Goal: Transaction & Acquisition: Download file/media

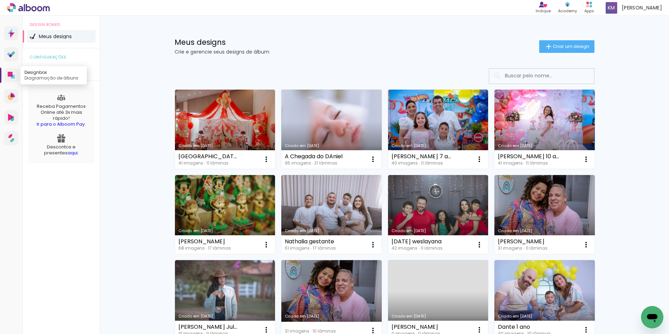
click at [16, 78] on link "Designbox Diagramação de álbuns" at bounding box center [11, 75] width 14 height 14
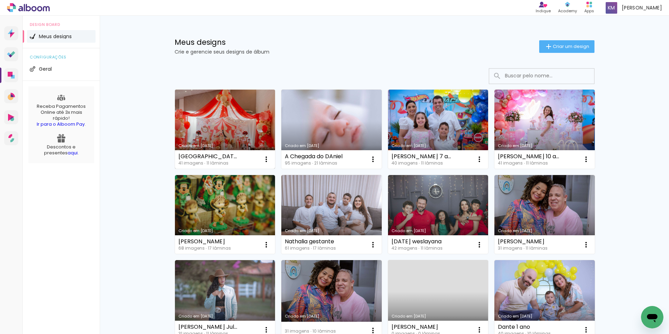
click at [227, 114] on link "Criado em [DATE]" at bounding box center [225, 129] width 100 height 79
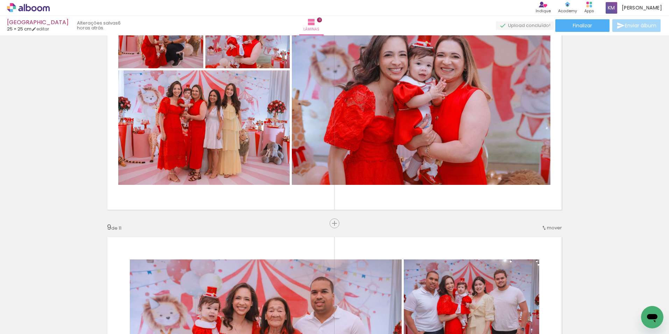
scroll to position [1750, 0]
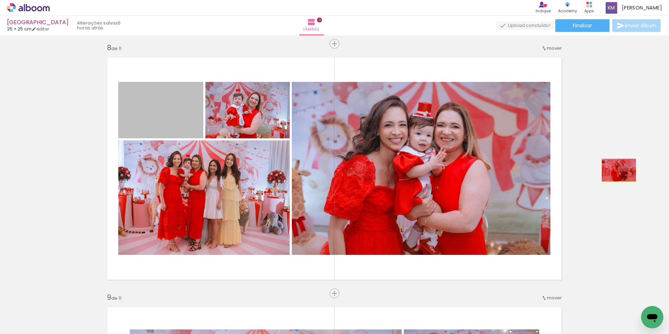
drag, startPoint x: 171, startPoint y: 111, endPoint x: 618, endPoint y: 173, distance: 450.9
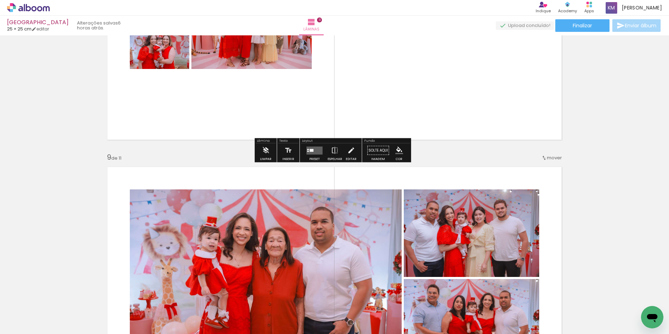
scroll to position [1925, 0]
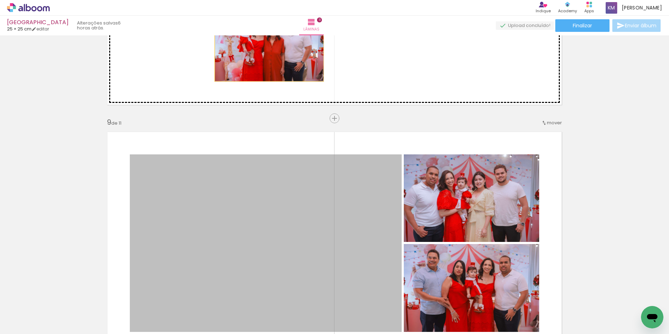
drag, startPoint x: 327, startPoint y: 248, endPoint x: 271, endPoint y: 50, distance: 206.3
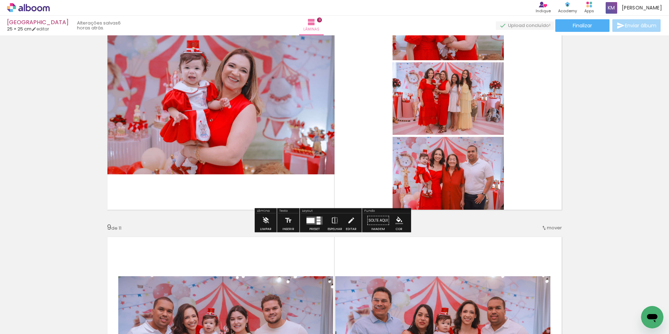
scroll to position [1785, 0]
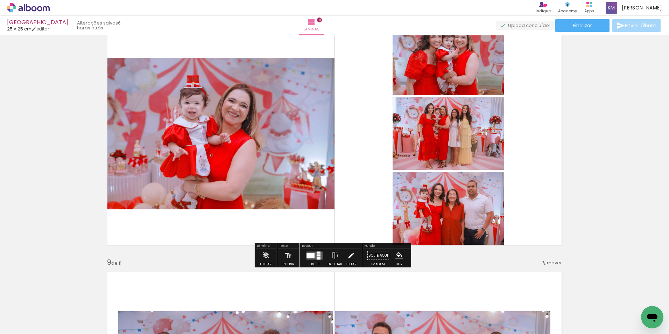
click at [314, 262] on div at bounding box center [314, 255] width 19 height 14
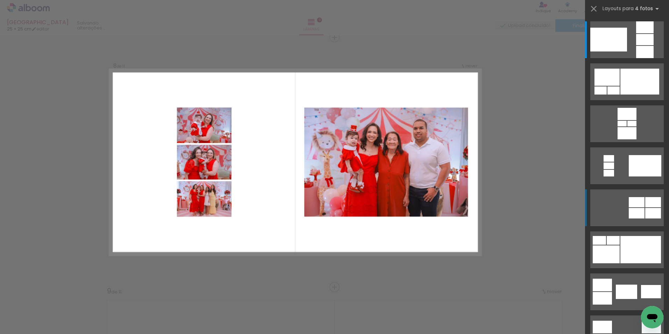
scroll to position [1756, 0]
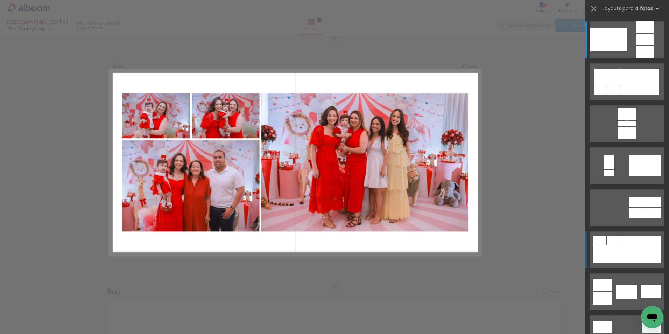
click at [624, 244] on div at bounding box center [640, 249] width 41 height 27
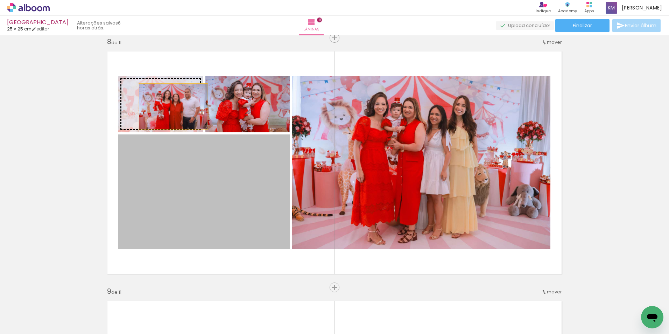
drag, startPoint x: 233, startPoint y: 211, endPoint x: 169, endPoint y: 106, distance: 123.6
click at [0, 0] on slot at bounding box center [0, 0] width 0 height 0
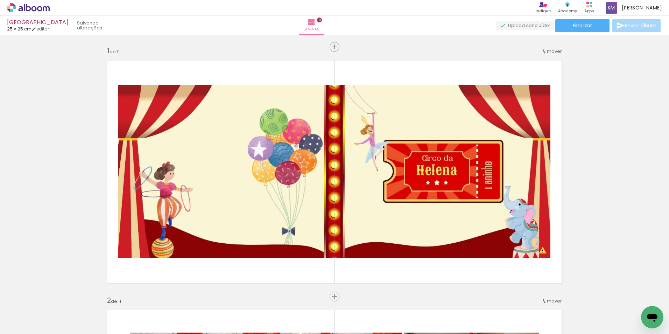
scroll to position [1756, 0]
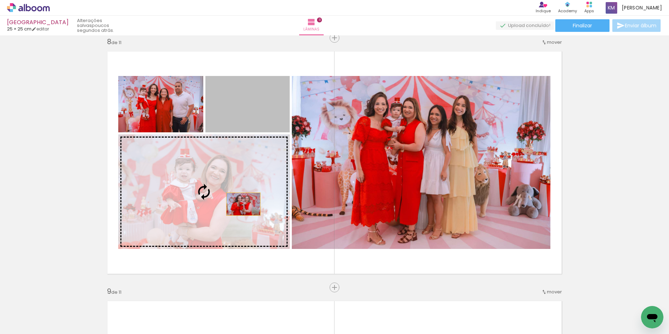
drag, startPoint x: 272, startPoint y: 119, endPoint x: 241, endPoint y: 204, distance: 90.8
click at [0, 0] on slot at bounding box center [0, 0] width 0 height 0
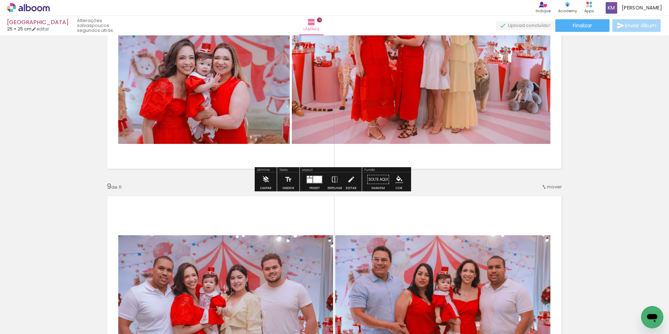
scroll to position [2001, 0]
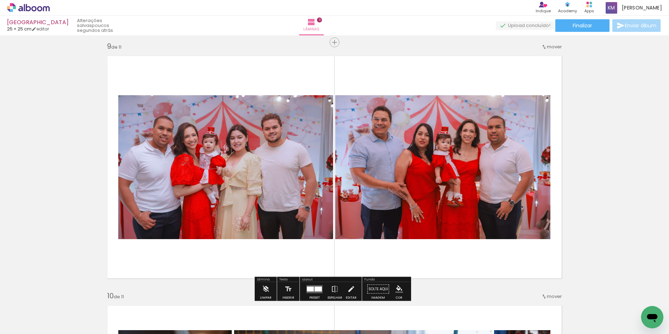
click at [260, 327] on quentale-thumb at bounding box center [265, 310] width 39 height 40
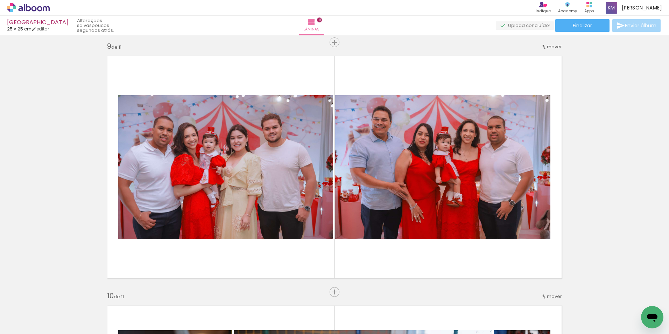
scroll to position [0, 428]
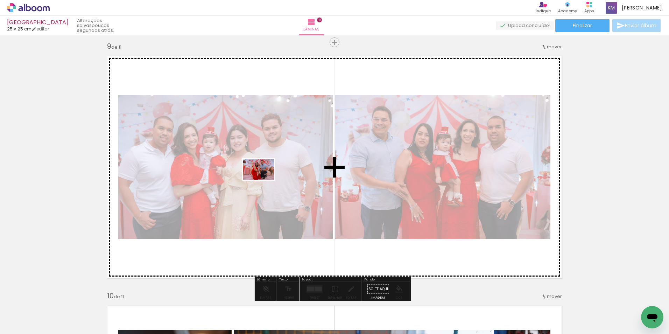
drag, startPoint x: 346, startPoint y: 297, endPoint x: 262, endPoint y: 173, distance: 150.3
click at [262, 173] on quentale-workspace at bounding box center [334, 167] width 669 height 334
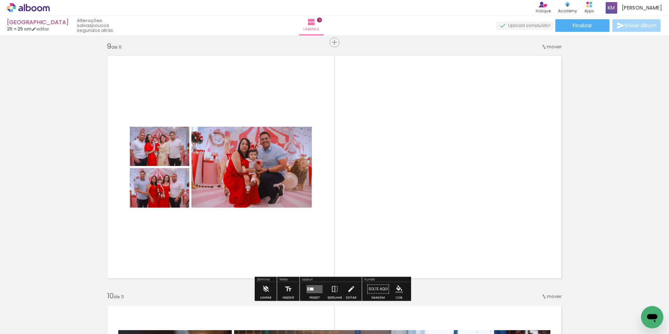
click at [310, 286] on quentale-layouter at bounding box center [315, 289] width 16 height 8
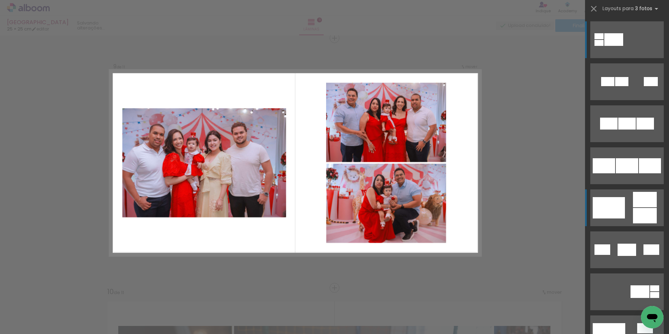
scroll to position [2005, 0]
click at [640, 215] on div at bounding box center [645, 215] width 24 height 15
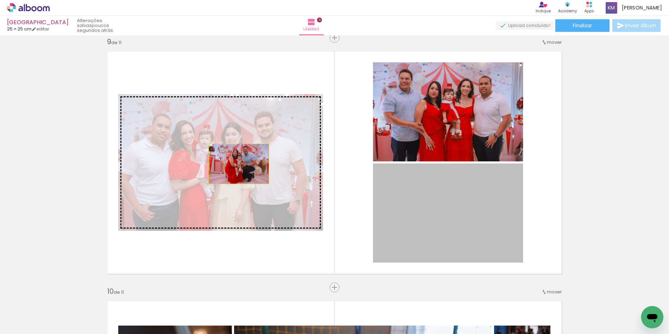
drag, startPoint x: 399, startPoint y: 219, endPoint x: 236, endPoint y: 164, distance: 172.1
click at [0, 0] on slot at bounding box center [0, 0] width 0 height 0
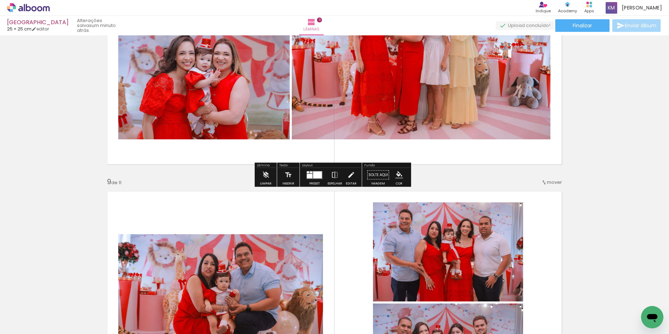
scroll to position [1830, 0]
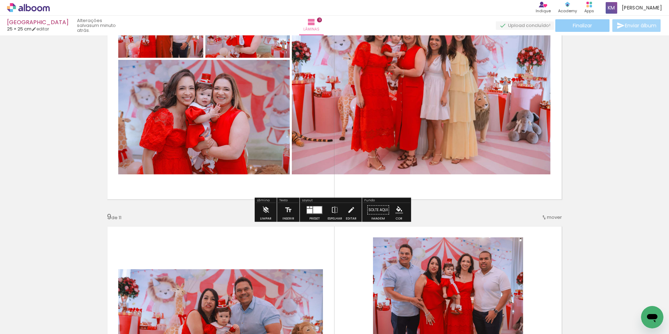
click at [565, 30] on paper-button "Finalizar" at bounding box center [582, 25] width 54 height 13
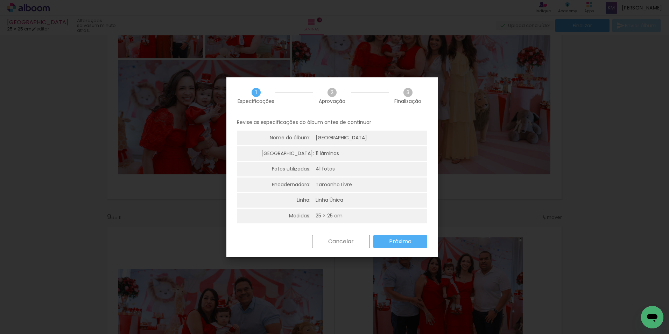
click at [515, 226] on iron-overlay-backdrop at bounding box center [334, 167] width 669 height 334
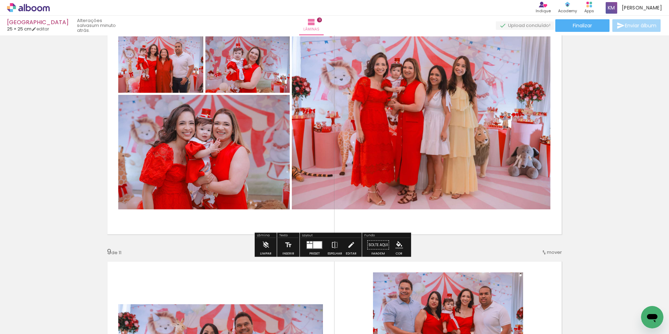
scroll to position [1760, 0]
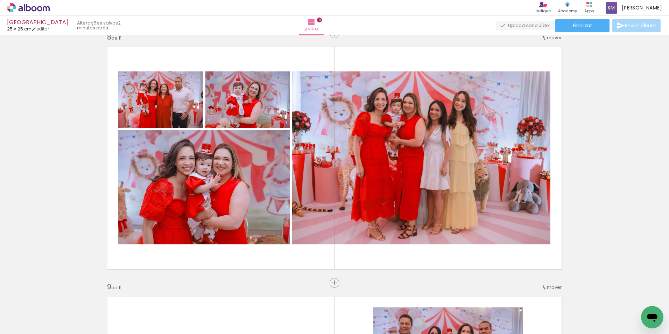
scroll to position [0, 428]
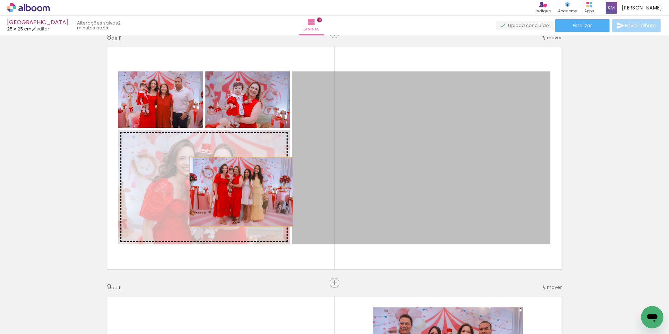
drag, startPoint x: 342, startPoint y: 161, endPoint x: 239, endPoint y: 192, distance: 107.3
click at [0, 0] on slot at bounding box center [0, 0] width 0 height 0
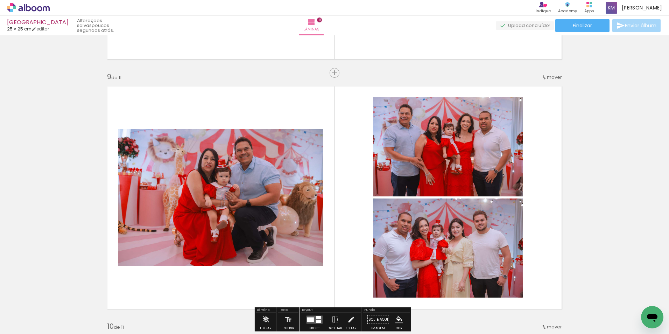
scroll to position [2005, 0]
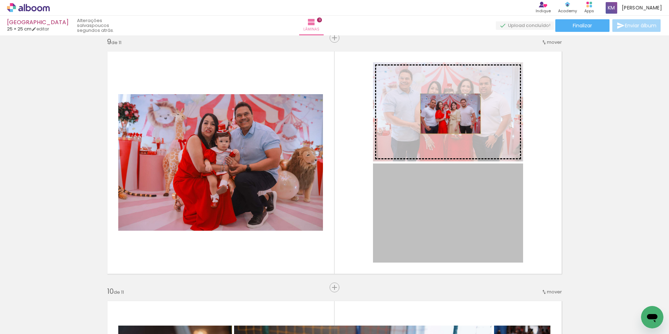
drag, startPoint x: 477, startPoint y: 219, endPoint x: 448, endPoint y: 114, distance: 109.7
click at [0, 0] on slot at bounding box center [0, 0] width 0 height 0
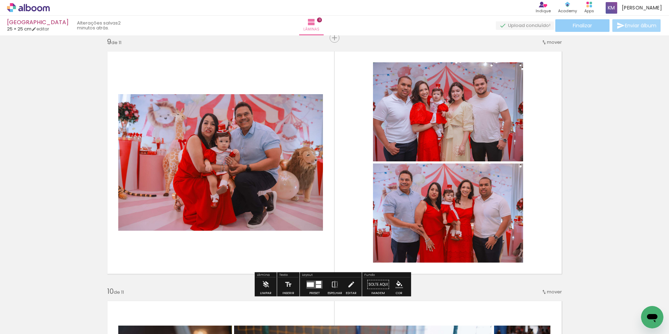
click at [587, 30] on paper-button "Finalizar" at bounding box center [582, 25] width 54 height 13
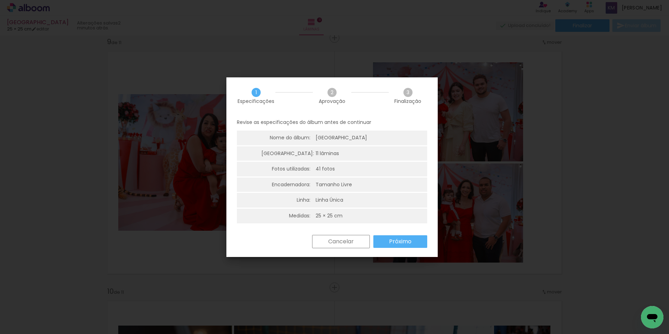
click at [387, 241] on paper-button "Próximo" at bounding box center [400, 241] width 54 height 13
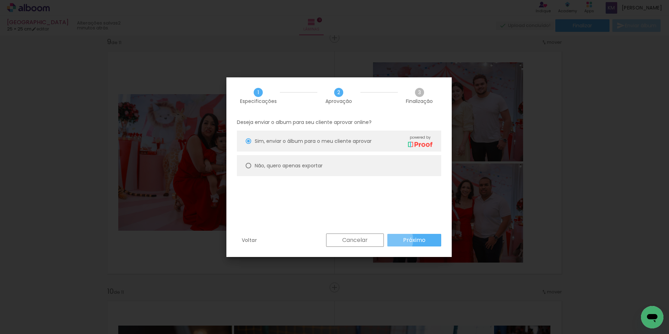
click at [391, 240] on paper-button "Próximo" at bounding box center [414, 240] width 54 height 13
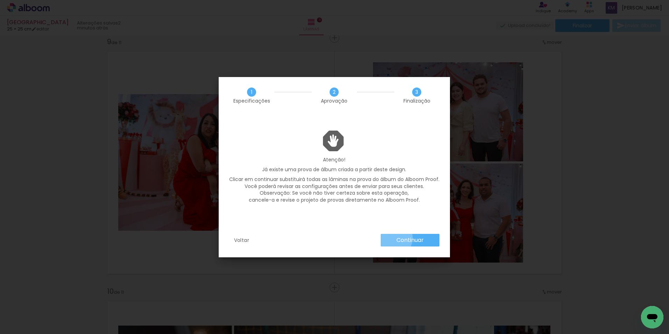
click at [392, 238] on paper-button "Continuar" at bounding box center [410, 240] width 59 height 13
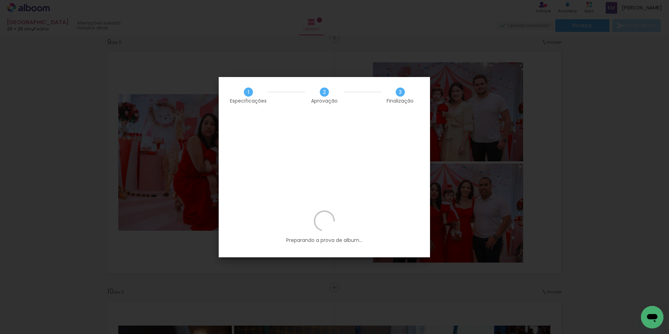
click at [480, 164] on iron-overlay-backdrop at bounding box center [334, 167] width 669 height 334
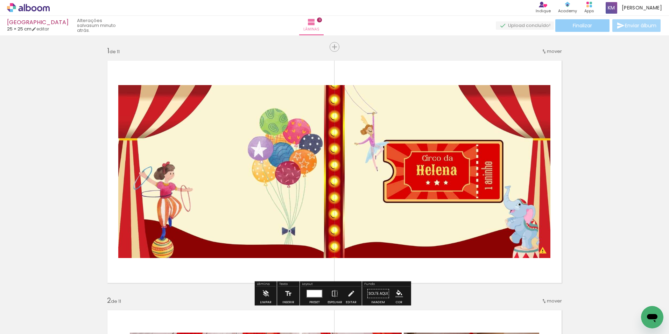
click at [573, 28] on span "Finalizar" at bounding box center [582, 25] width 19 height 5
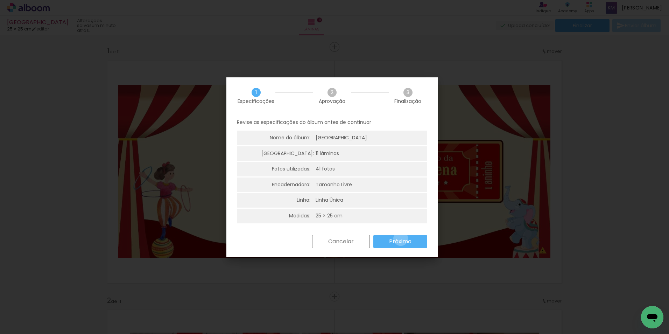
click at [0, 0] on slot "Próximo" at bounding box center [0, 0] width 0 height 0
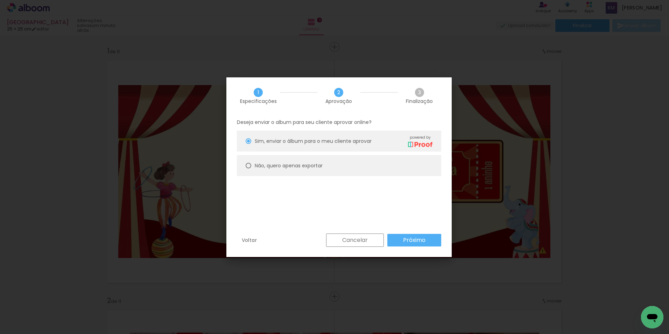
click at [335, 165] on paper-radio-button "Não, quero apenas exportar" at bounding box center [339, 165] width 204 height 21
type paper-radio-button "on"
click at [0, 0] on slot "Próximo" at bounding box center [0, 0] width 0 height 0
type input "Alta, 300 DPI"
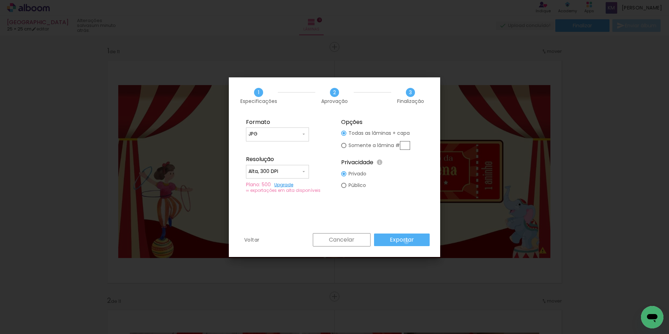
click at [0, 0] on slot "Exportar" at bounding box center [0, 0] width 0 height 0
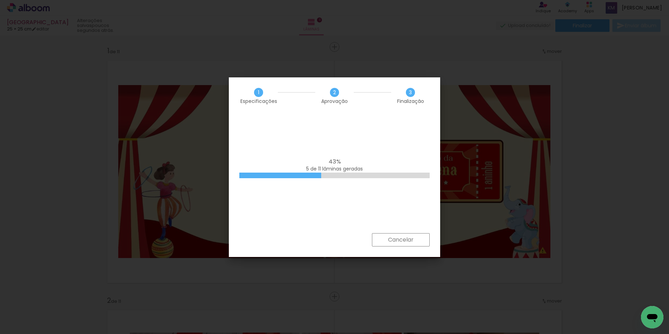
scroll to position [0, 428]
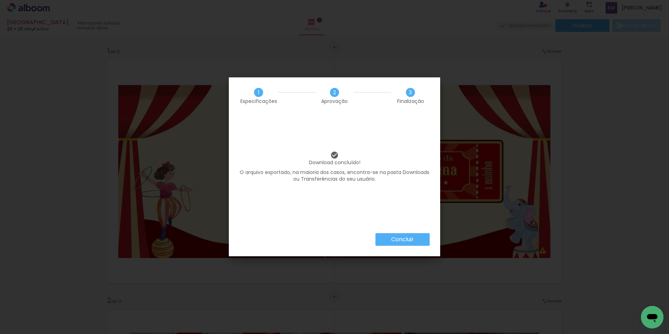
click at [387, 236] on paper-button "Concluir" at bounding box center [403, 239] width 54 height 13
